Goal: Information Seeking & Learning: Learn about a topic

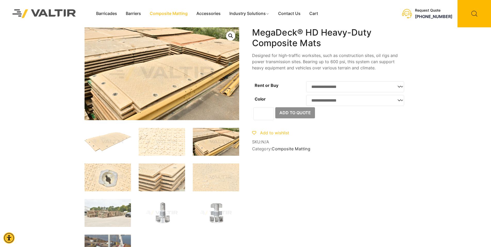
click at [165, 13] on link "Composite Matting" at bounding box center [168, 14] width 47 height 8
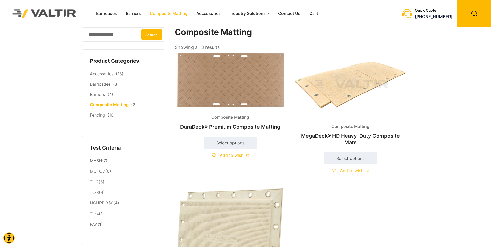
click at [338, 95] on img at bounding box center [350, 85] width 111 height 67
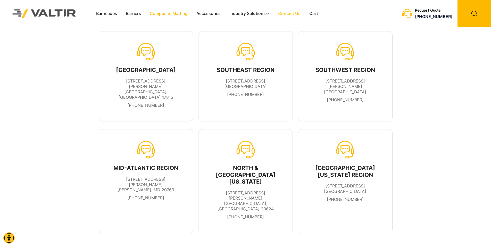
click at [173, 14] on link "Composite Matting" at bounding box center [168, 14] width 47 height 8
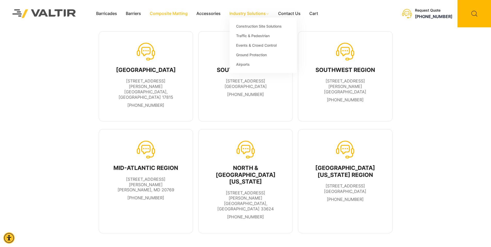
click at [250, 15] on link "Industry Solutions" at bounding box center [249, 14] width 49 height 8
click at [248, 37] on link "Traffic & Pedestrian" at bounding box center [263, 36] width 67 height 10
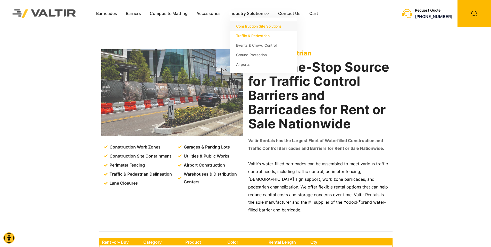
click at [251, 26] on link "Construction Site Solutions" at bounding box center [263, 26] width 67 height 10
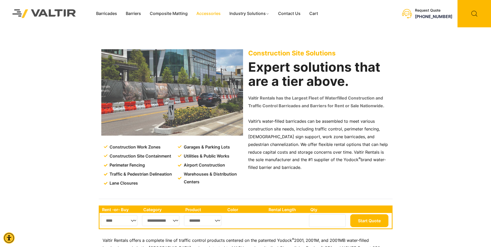
click at [206, 13] on link "Accessories" at bounding box center [208, 14] width 33 height 8
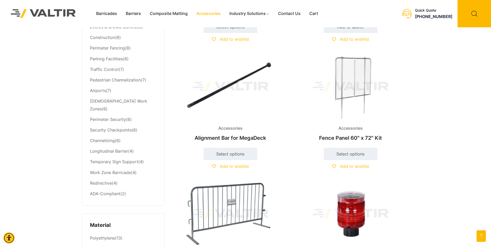
scroll to position [252, 0]
click at [241, 156] on link "Select options" at bounding box center [231, 153] width 54 height 12
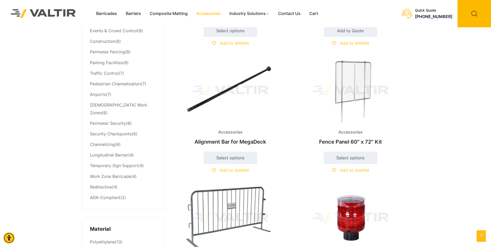
scroll to position [133, 0]
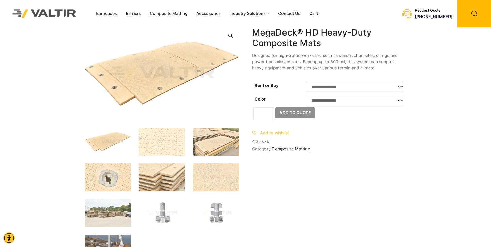
click at [400, 88] on select "**********" at bounding box center [355, 86] width 98 height 11
click at [393, 105] on select "**********" at bounding box center [355, 100] width 98 height 11
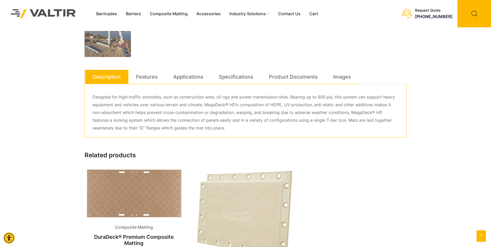
scroll to position [91, 0]
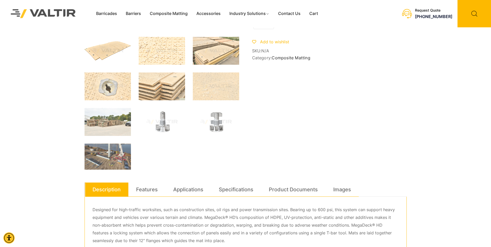
click at [167, 48] on img at bounding box center [162, 51] width 46 height 28
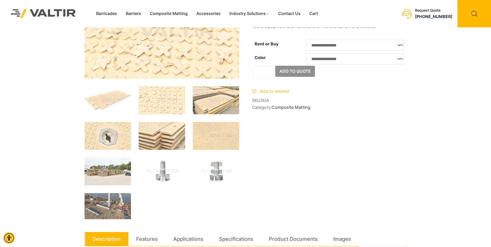
scroll to position [0, 0]
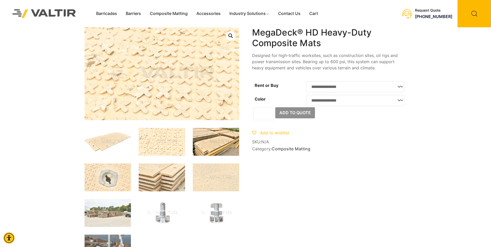
click at [220, 137] on img at bounding box center [216, 142] width 46 height 28
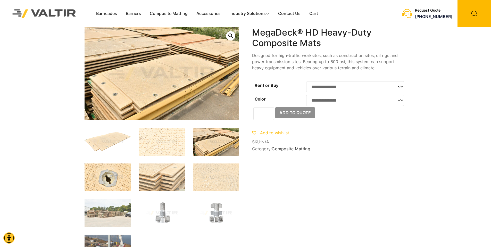
click at [112, 176] on img at bounding box center [107, 177] width 46 height 28
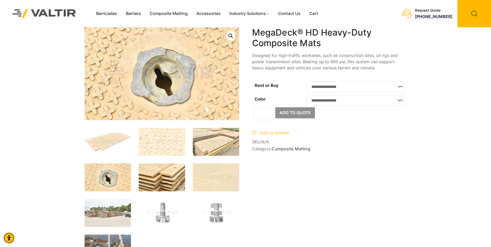
click at [159, 176] on img at bounding box center [162, 177] width 46 height 28
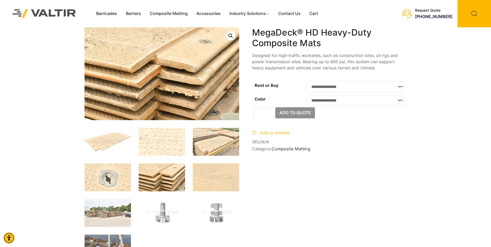
click at [214, 176] on img at bounding box center [216, 177] width 46 height 28
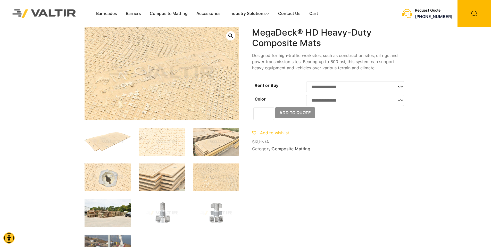
click at [110, 211] on img at bounding box center [107, 213] width 46 height 28
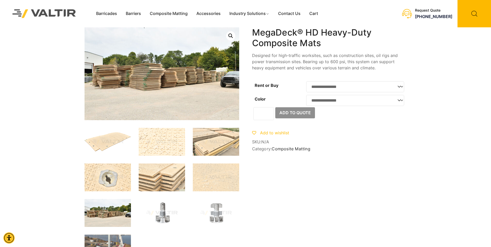
click at [168, 210] on img at bounding box center [162, 213] width 46 height 28
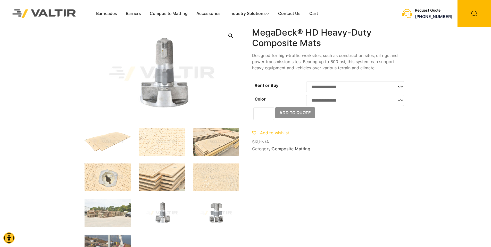
click at [224, 208] on img at bounding box center [216, 213] width 46 height 28
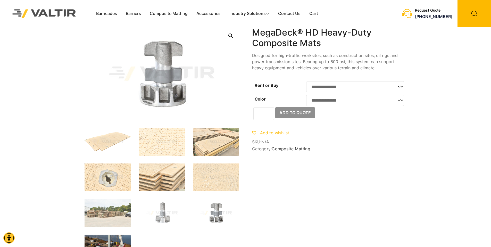
click at [118, 241] on img at bounding box center [107, 247] width 46 height 26
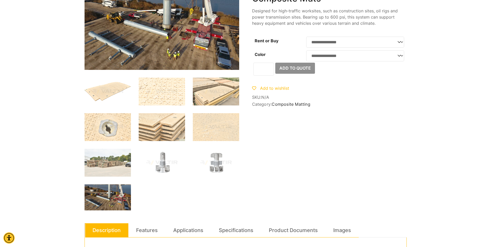
scroll to position [46, 0]
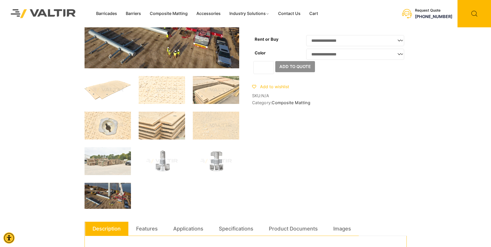
click at [116, 197] on img at bounding box center [107, 196] width 46 height 26
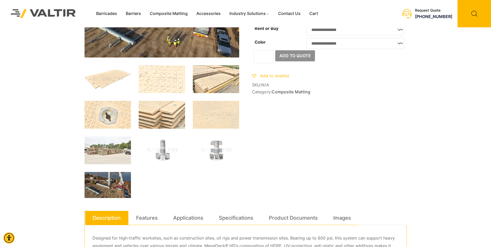
scroll to position [83, 0]
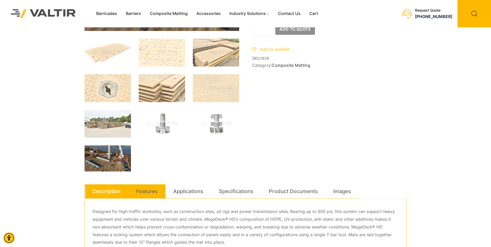
click at [140, 192] on link "Features" at bounding box center [147, 191] width 22 height 14
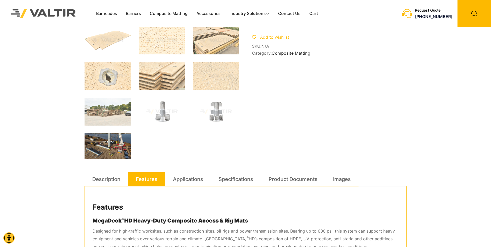
scroll to position [171, 0]
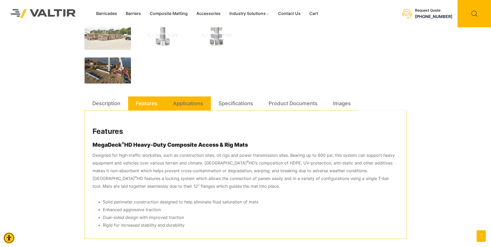
click at [189, 107] on link "Applications" at bounding box center [188, 103] width 30 height 14
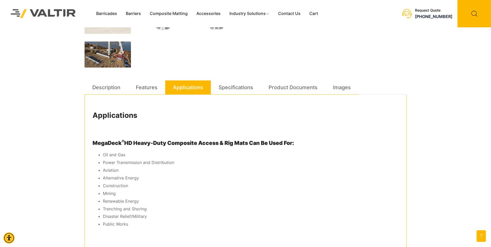
scroll to position [188, 0]
click at [237, 83] on link "Specifications" at bounding box center [235, 87] width 35 height 14
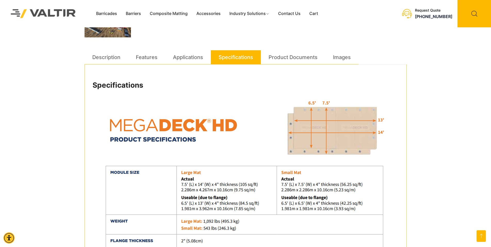
scroll to position [169, 0]
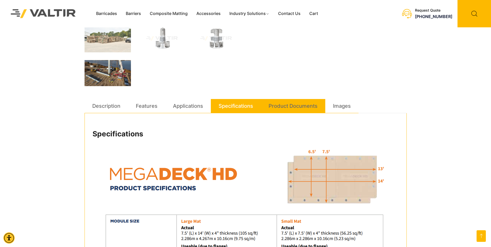
click at [301, 105] on link "Product Documents" at bounding box center [292, 106] width 49 height 14
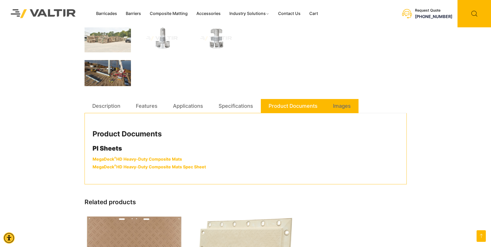
click at [342, 108] on link "Images" at bounding box center [342, 106] width 18 height 14
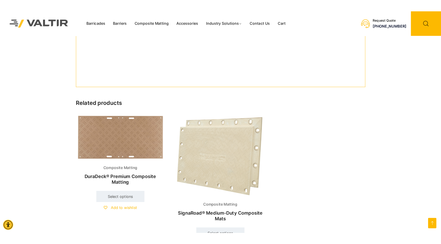
scroll to position [425, 0]
